Goal: Check status: Check status

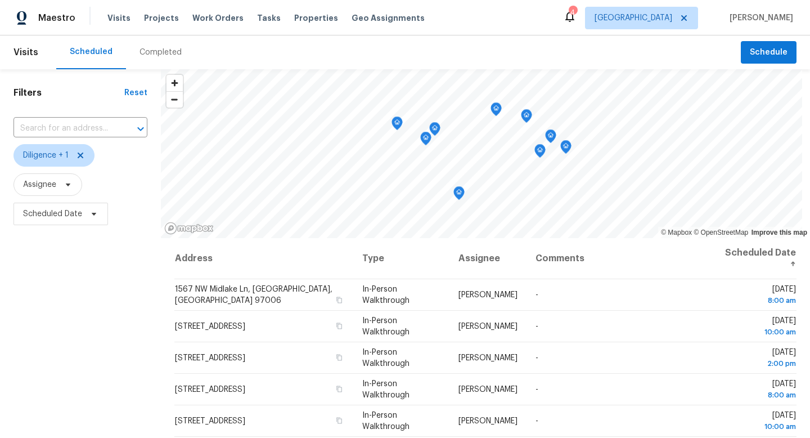
click at [130, 288] on div "Filters Reset ​ Diligence + 1 Assignee Scheduled Date" at bounding box center [80, 328] width 161 height 519
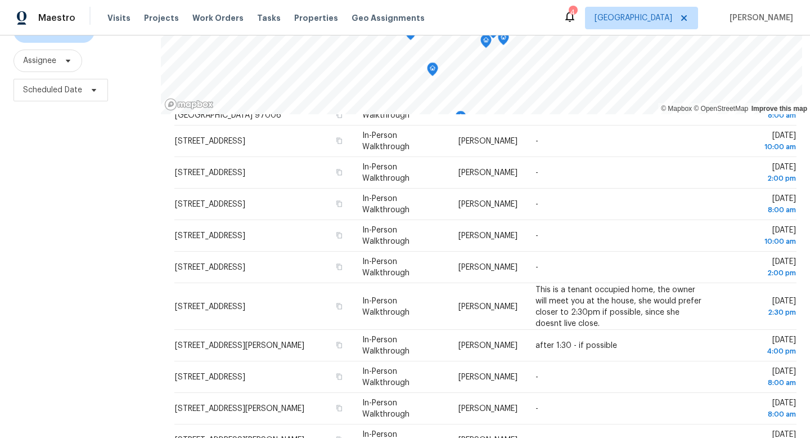
scroll to position [150, 0]
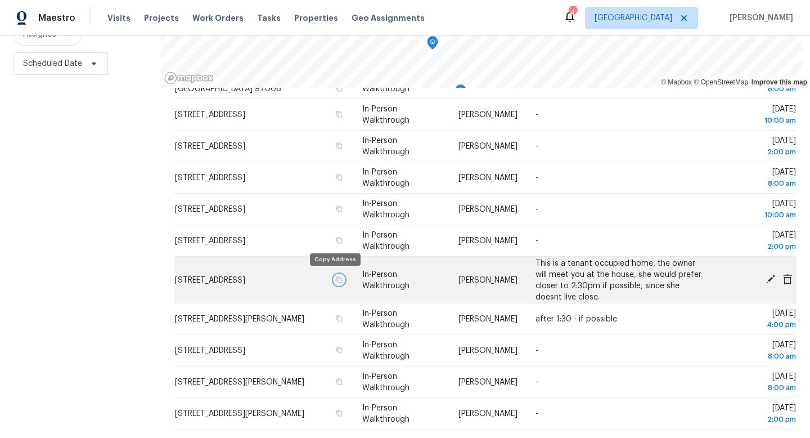
click at [336, 279] on icon "button" at bounding box center [339, 279] width 7 height 7
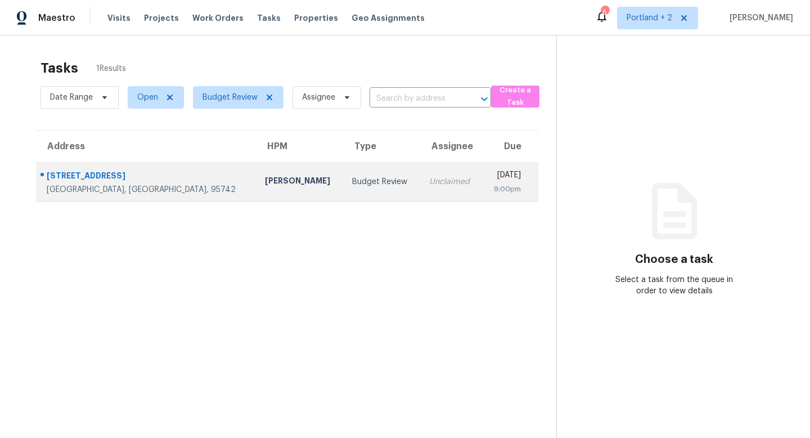
click at [105, 193] on div "Rancho Cordova, CA, 95742" at bounding box center [147, 189] width 200 height 11
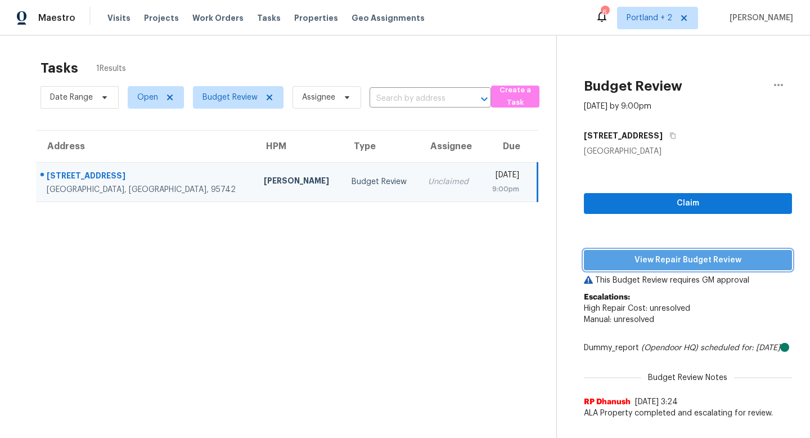
click at [672, 257] on span "View Repair Budget Review" at bounding box center [688, 260] width 190 height 14
